Goal: Book appointment/travel/reservation

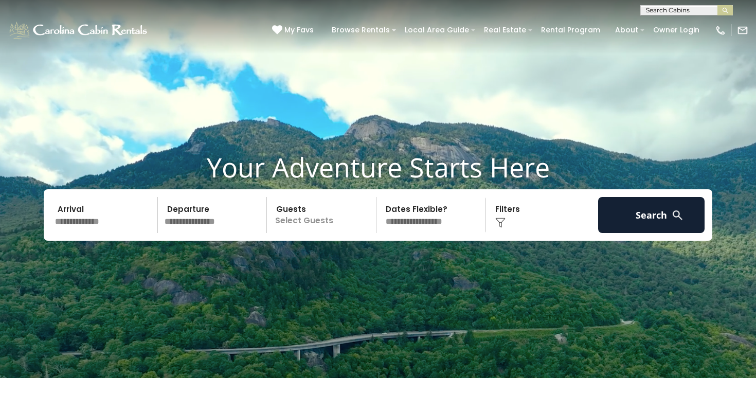
scroll to position [1, 0]
click at [658, 9] on input "text" at bounding box center [686, 12] width 90 height 10
type input "**********"
click at [668, 24] on em "Banner Bar" at bounding box center [666, 24] width 41 height 9
click at [725, 10] on img "submit" at bounding box center [726, 11] width 8 height 8
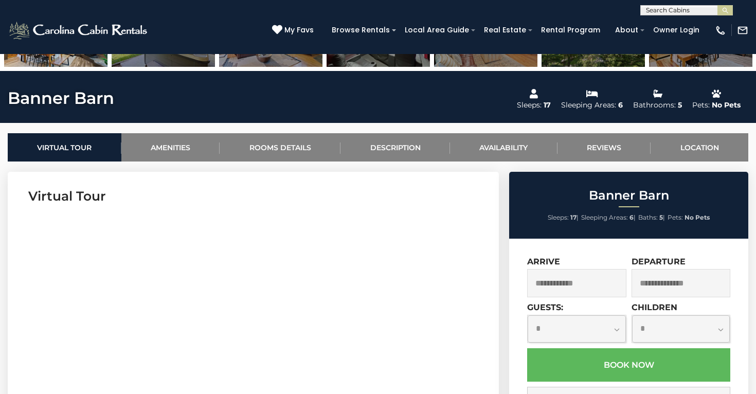
scroll to position [329, 0]
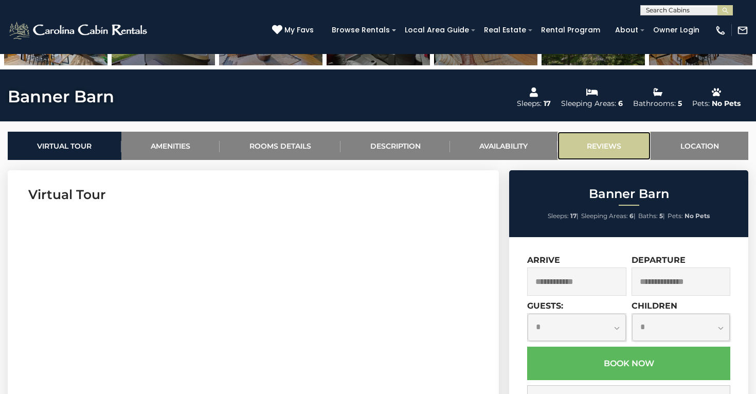
click at [604, 146] on link "Reviews" at bounding box center [605, 146] width 94 height 28
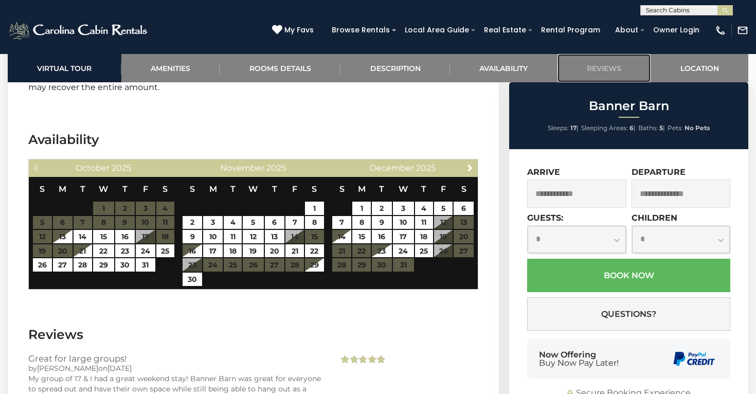
scroll to position [2094, 0]
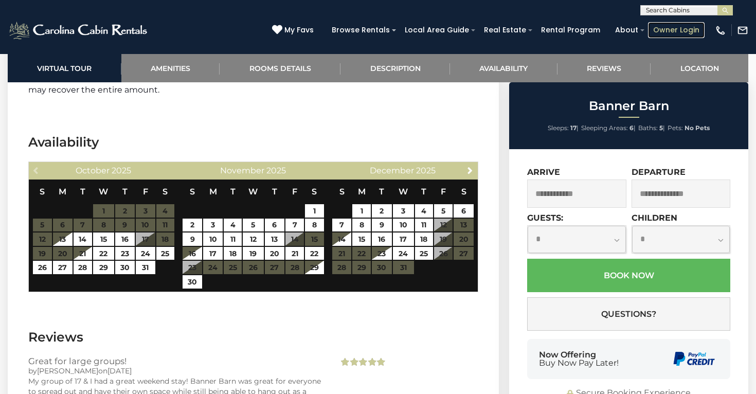
click at [682, 26] on link "Owner Login" at bounding box center [676, 30] width 57 height 16
